Goal: Information Seeking & Learning: Learn about a topic

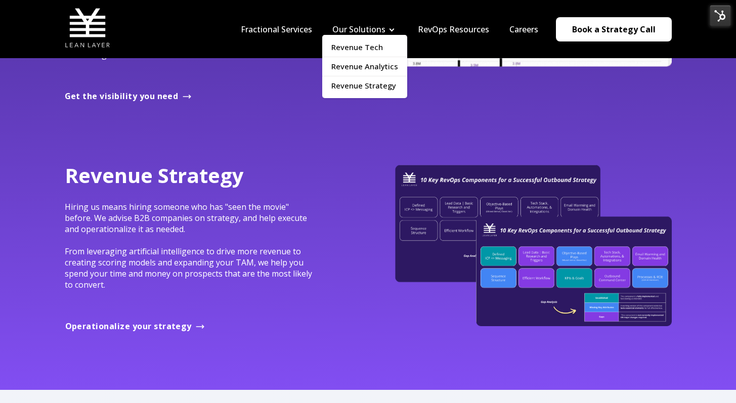
scroll to position [1028, 0]
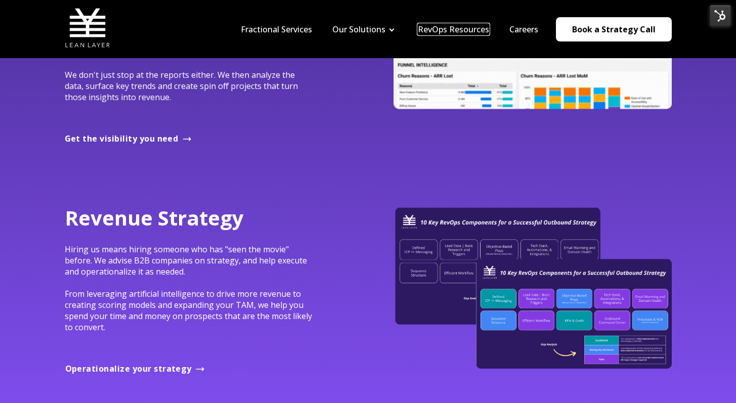
click at [484, 32] on link "RevOps Resources" at bounding box center [453, 29] width 71 height 11
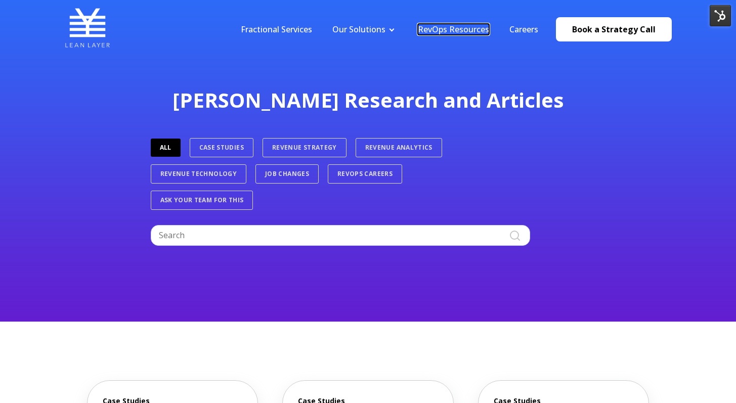
click at [451, 30] on link "RevOps Resources" at bounding box center [453, 29] width 71 height 11
click at [309, 26] on link "Fractional Services" at bounding box center [276, 29] width 71 height 11
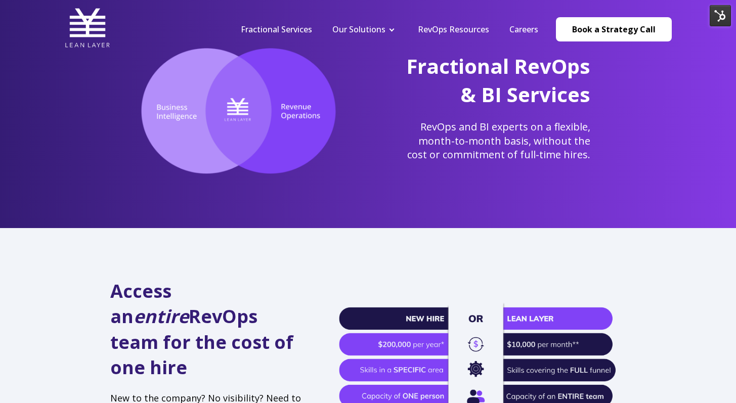
scroll to position [203, 0]
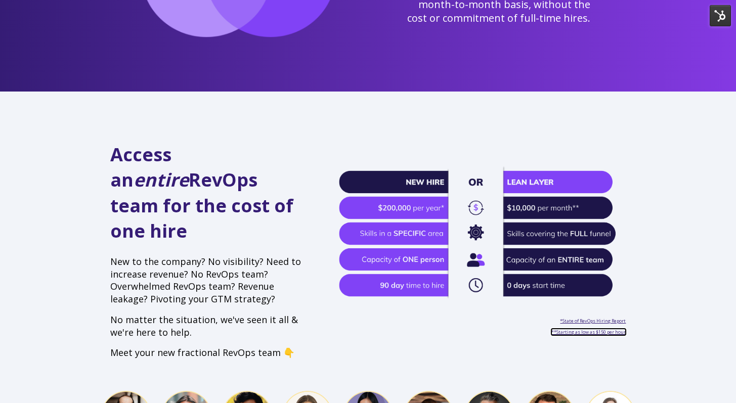
click at [601, 329] on span "**Starting as low as $150 per hour" at bounding box center [588, 332] width 74 height 7
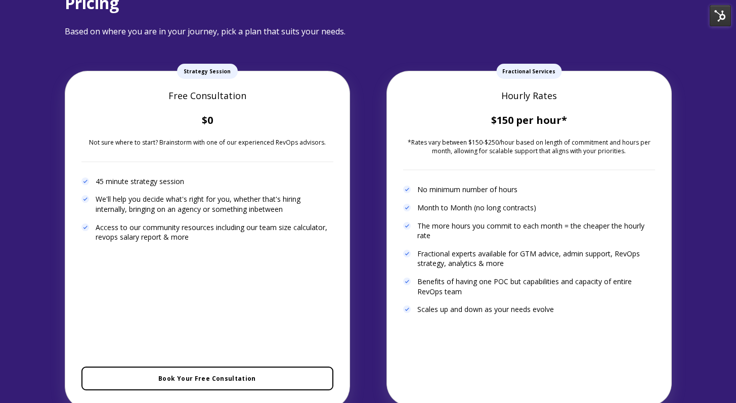
click at [507, 64] on span "Fractional Services" at bounding box center [528, 71] width 65 height 15
click at [511, 64] on span "Fractional Services" at bounding box center [528, 71] width 65 height 15
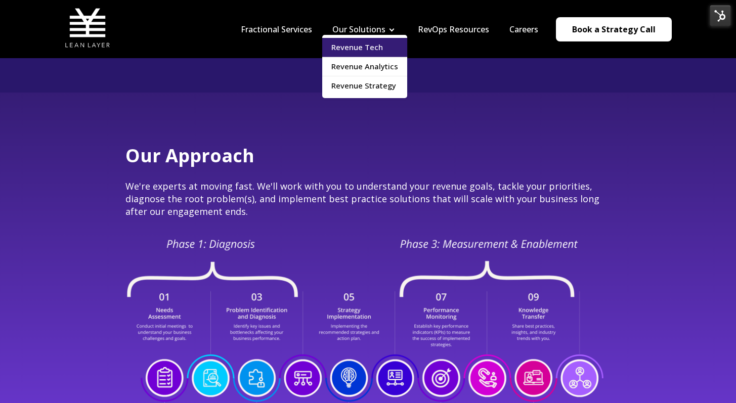
scroll to position [1480, 0]
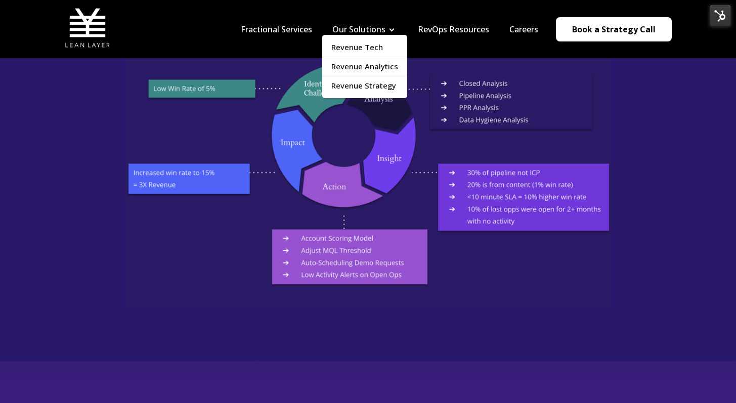
click at [390, 30] on li "Our Solutions Revenue Tech Revenue Analytics Revenue Strategy" at bounding box center [364, 29] width 85 height 11
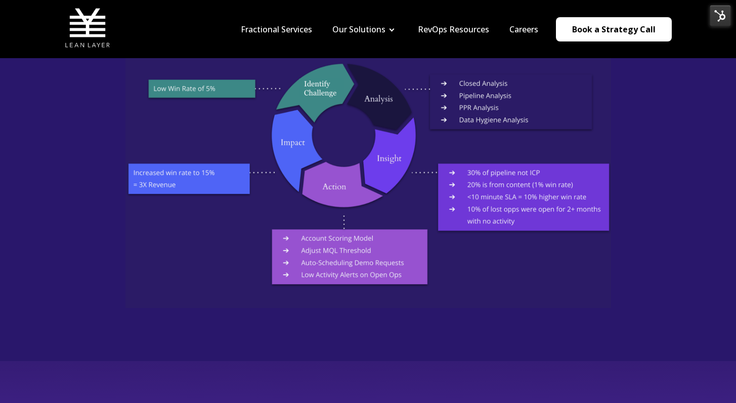
click at [457, 36] on nav "Fractional Services Our Solutions Revenue Tech Revenue Analytics Revenue Strate…" at bounding box center [451, 29] width 441 height 48
click at [458, 29] on link "RevOps Resources" at bounding box center [453, 29] width 71 height 11
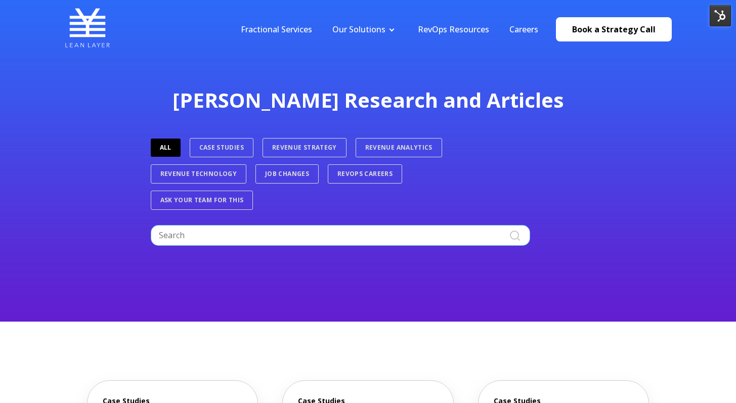
click at [304, 238] on input "Search" at bounding box center [340, 235] width 379 height 20
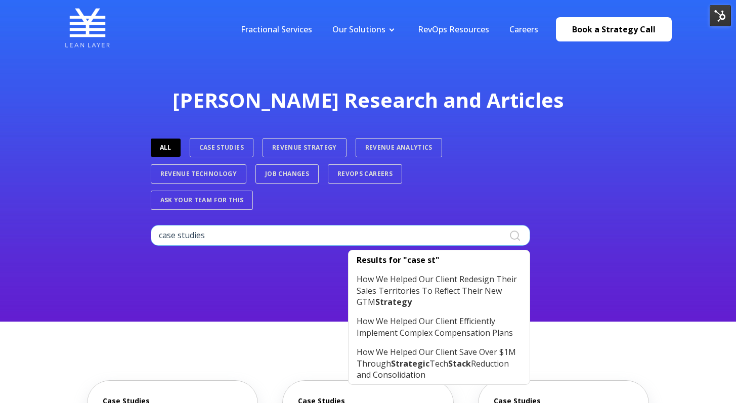
type input "case studies"
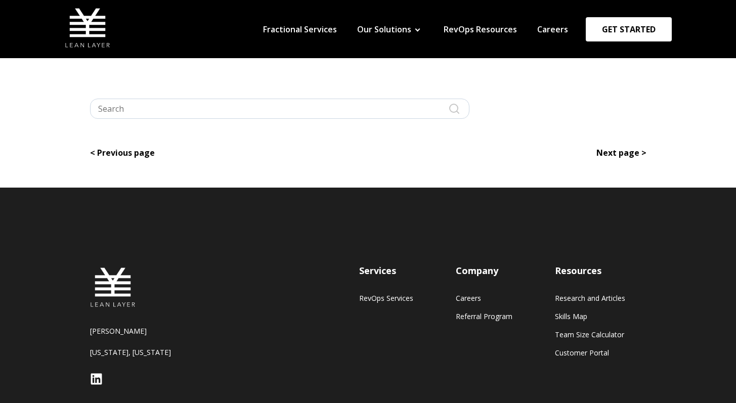
type input "case studies"
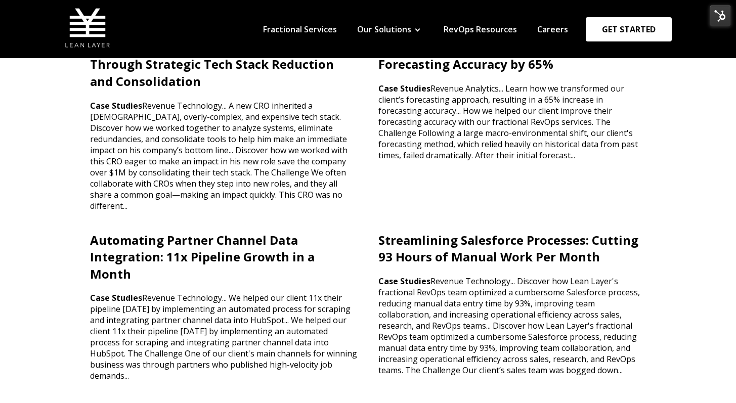
scroll to position [277, 0]
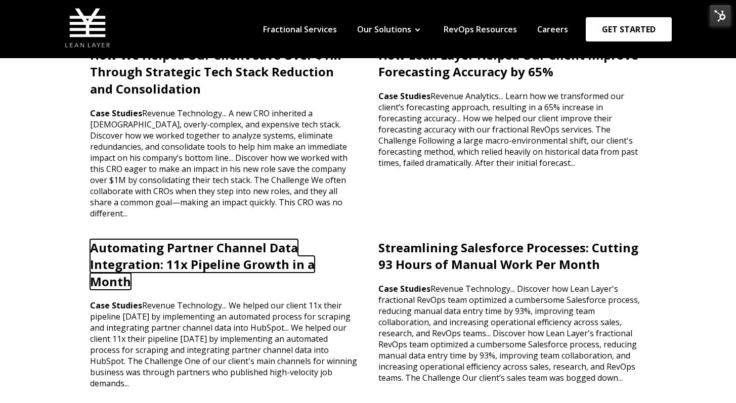
click at [233, 254] on link "Automating Partner Channel Data Integration: 11x Pipeline Growth in a Month" at bounding box center [202, 264] width 225 height 51
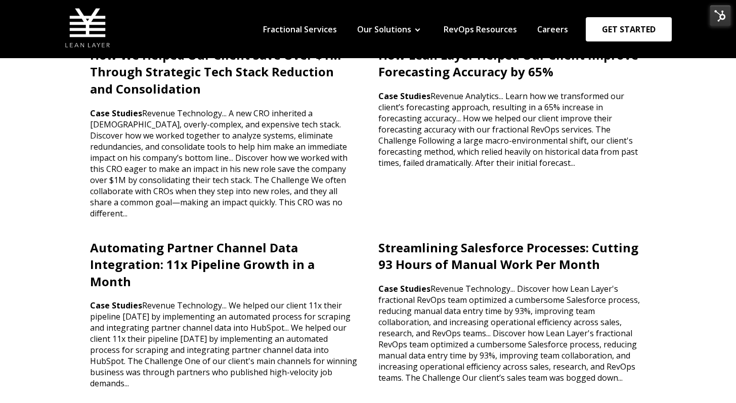
scroll to position [0, 0]
